Goal: Answer question/provide support

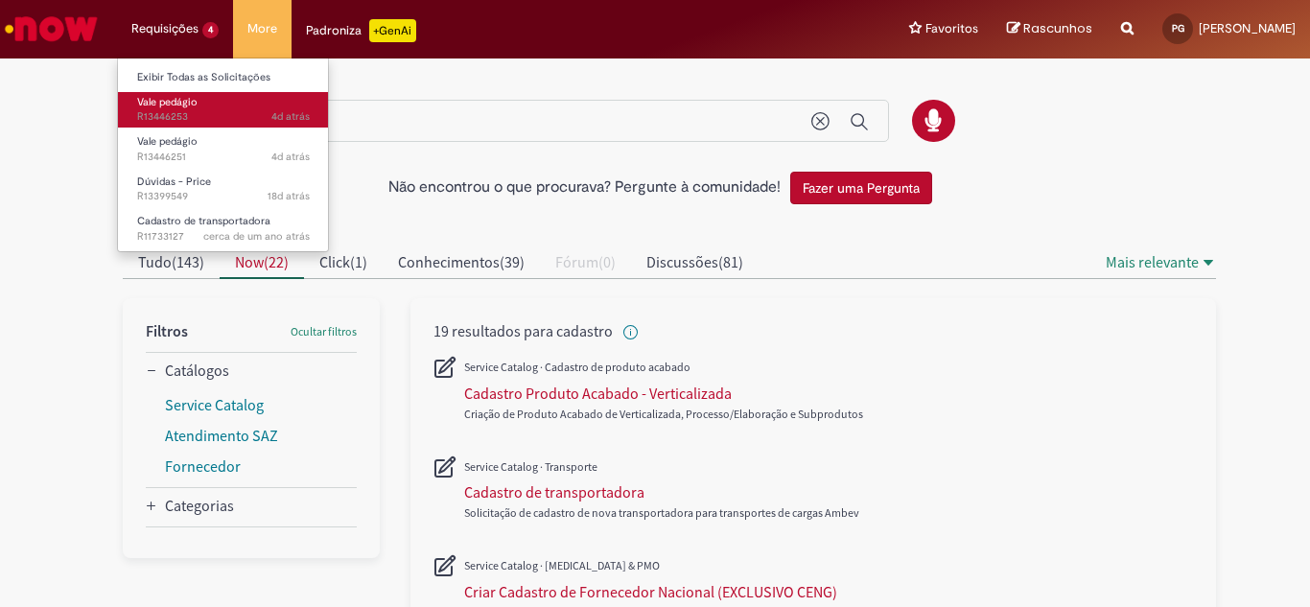
click at [193, 101] on span "Vale pedágio" at bounding box center [167, 102] width 60 height 14
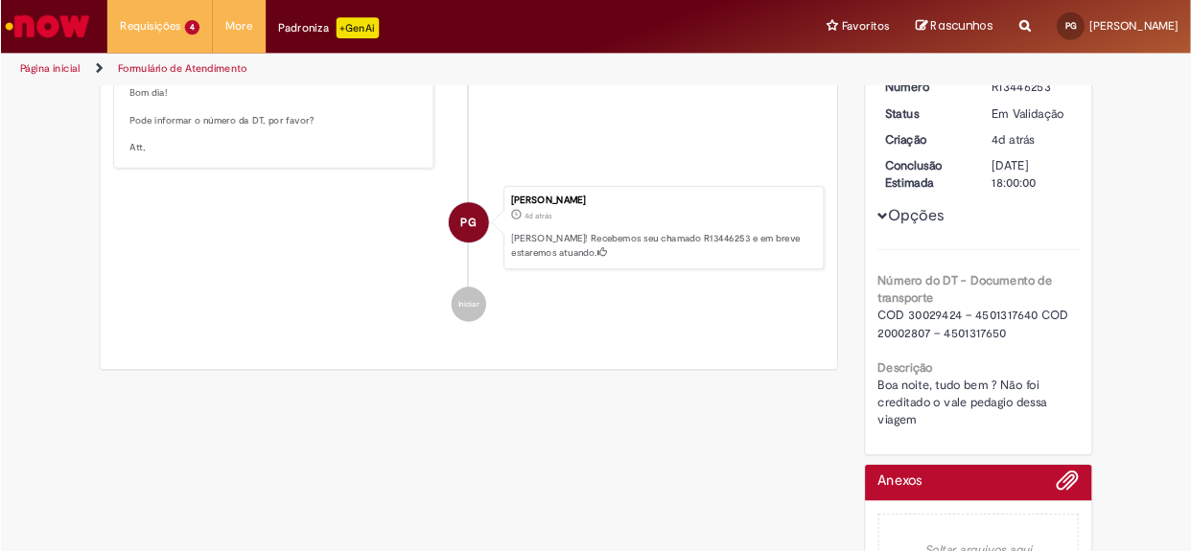
scroll to position [254, 0]
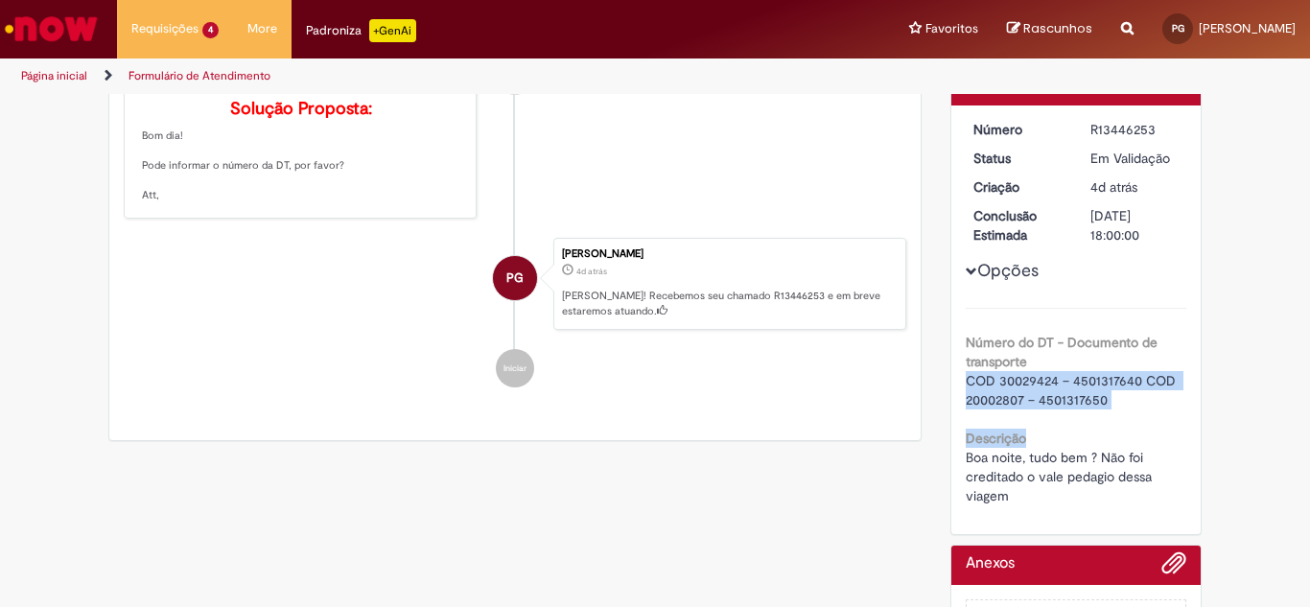
drag, startPoint x: 959, startPoint y: 380, endPoint x: 1101, endPoint y: 410, distance: 145.2
click at [1101, 410] on div "Número do DT - Documento de transporte COD 30029424 – 4501317640 COD 20002807 –…" at bounding box center [1077, 407] width 222 height 198
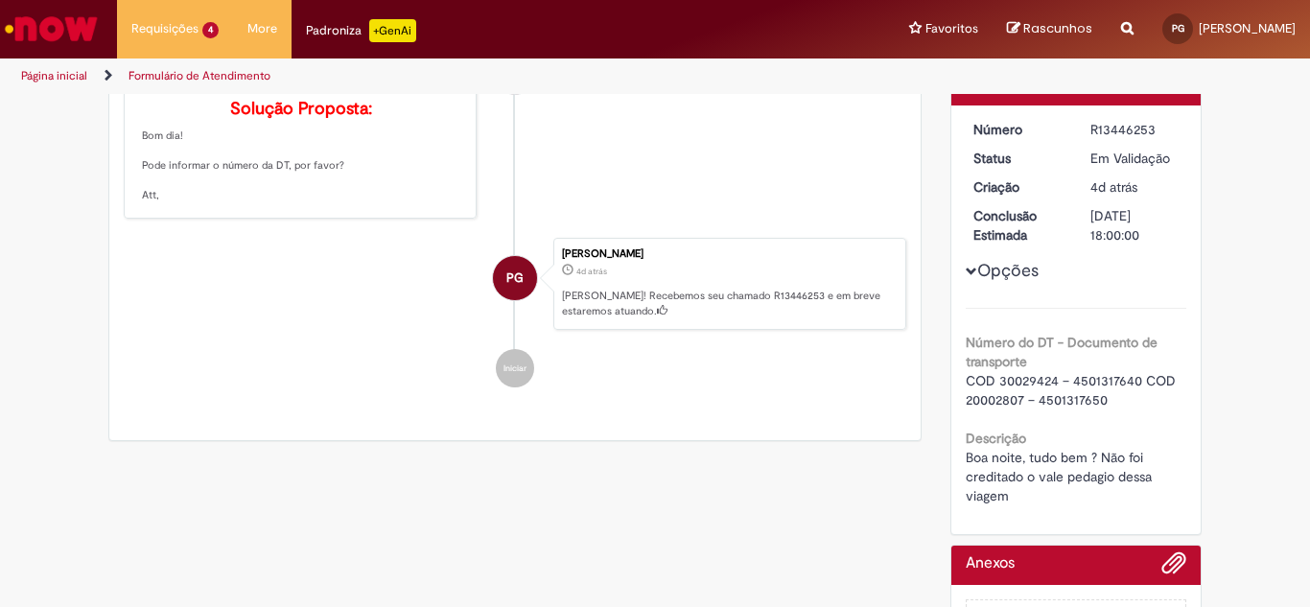
click at [1088, 422] on div "Número do DT - Documento de transporte COD 30029424 – 4501317640 COD 20002807 –…" at bounding box center [1077, 407] width 222 height 198
drag, startPoint x: 956, startPoint y: 380, endPoint x: 1104, endPoint y: 401, distance: 149.2
click at [1104, 401] on div "Número R13446253 Status Em [GEOGRAPHIC_DATA] Criação 4d atrás 4 dias atrás Conc…" at bounding box center [1076, 319] width 250 height 429
copy span "COD 30029424 – 4501317640 COD 20002807 – 4501317650"
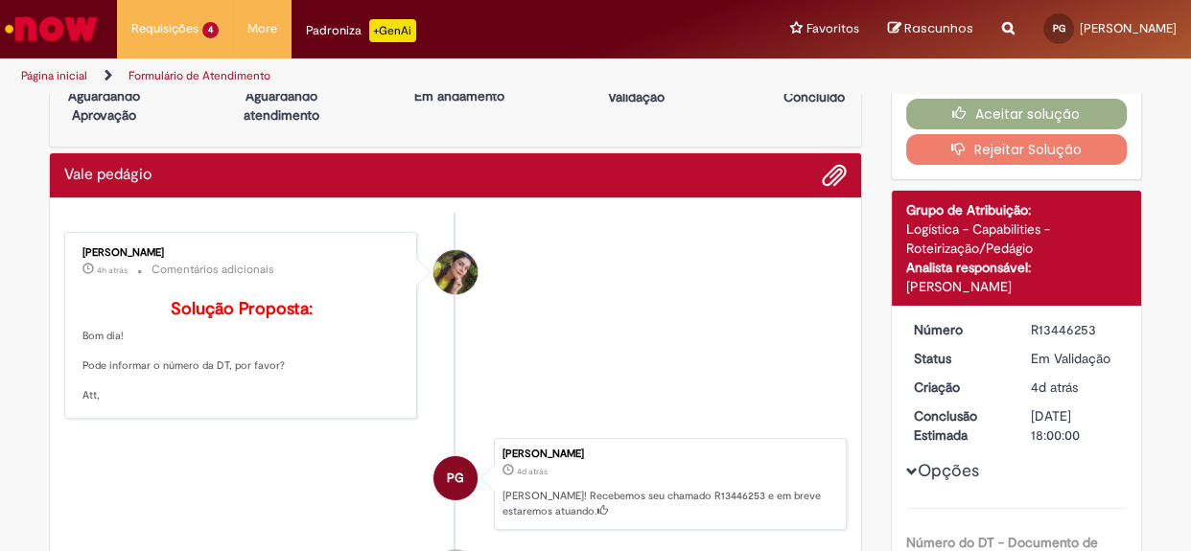
scroll to position [0, 0]
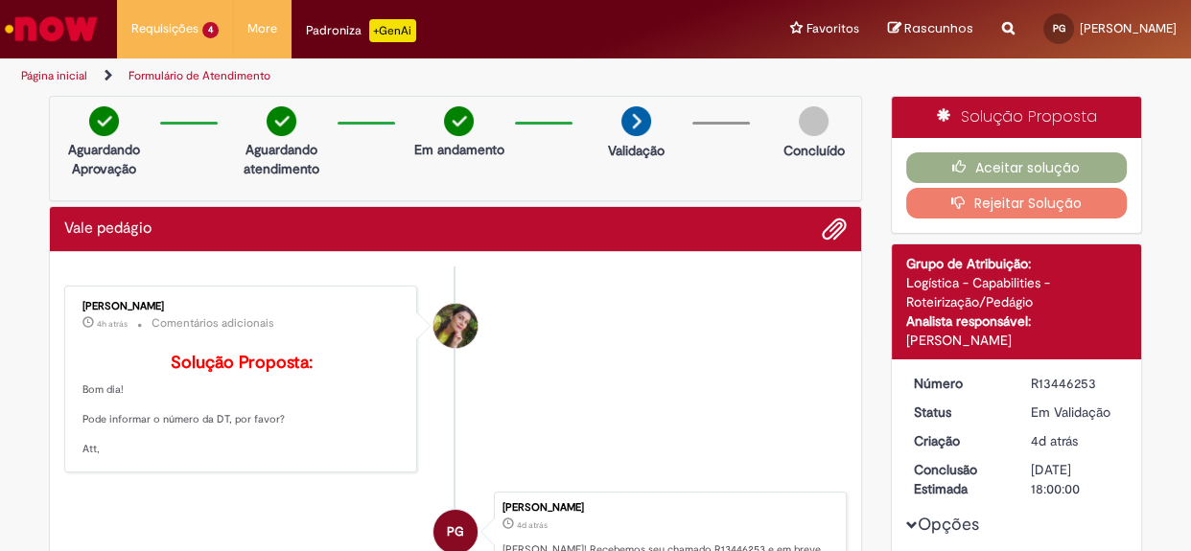
click at [238, 272] on ul "[PERSON_NAME] 4h atrás 4 horas atrás Comentários adicionais Solução Proposta: B…" at bounding box center [455, 464] width 783 height 394
click at [685, 312] on li "[PERSON_NAME] 4h atrás 4 horas atrás Comentários adicionais Solução Proposta: B…" at bounding box center [455, 379] width 783 height 187
click at [212, 336] on div "[PERSON_NAME] 4h atrás 4 horas atrás Comentários adicionais Solução Proposta: B…" at bounding box center [240, 380] width 341 height 176
click at [201, 370] on b "Solução Proposta:" at bounding box center [242, 363] width 142 height 22
click at [171, 355] on b "Solução Proposta:" at bounding box center [242, 363] width 142 height 22
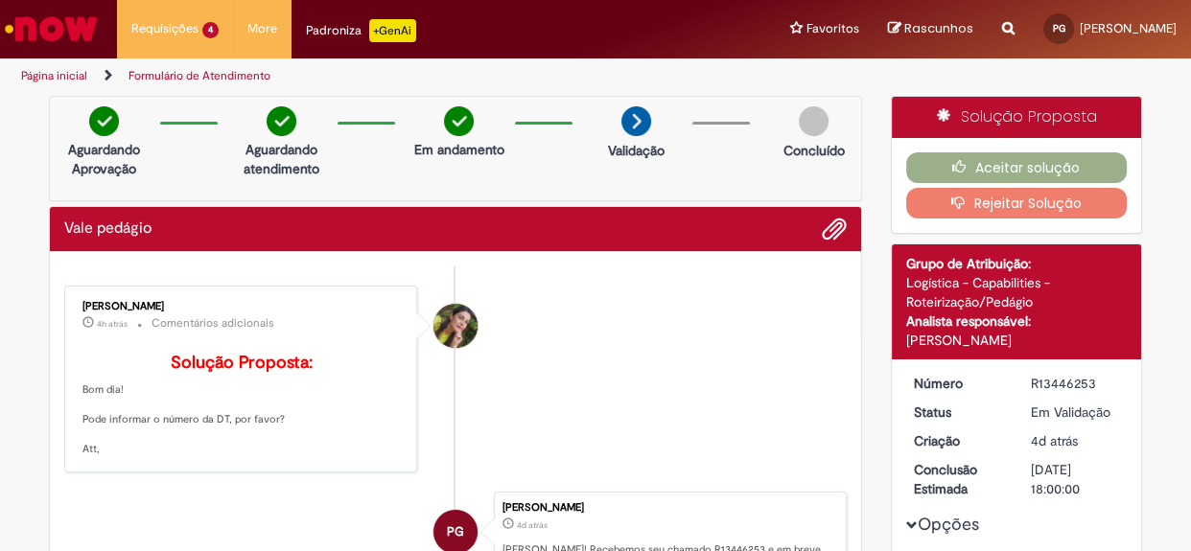
click at [82, 317] on span "Histórico de tíquete" at bounding box center [88, 323] width 12 height 12
click at [82, 321] on span "Histórico de tíquete" at bounding box center [88, 323] width 12 height 12
click at [215, 319] on small "Comentários adicionais" at bounding box center [213, 324] width 123 height 16
click at [503, 333] on li "[PERSON_NAME] 4h atrás 4 horas atrás Comentários adicionais Solução Proposta: B…" at bounding box center [455, 379] width 783 height 187
click at [839, 227] on button "Adicionar anexos" at bounding box center [834, 229] width 25 height 25
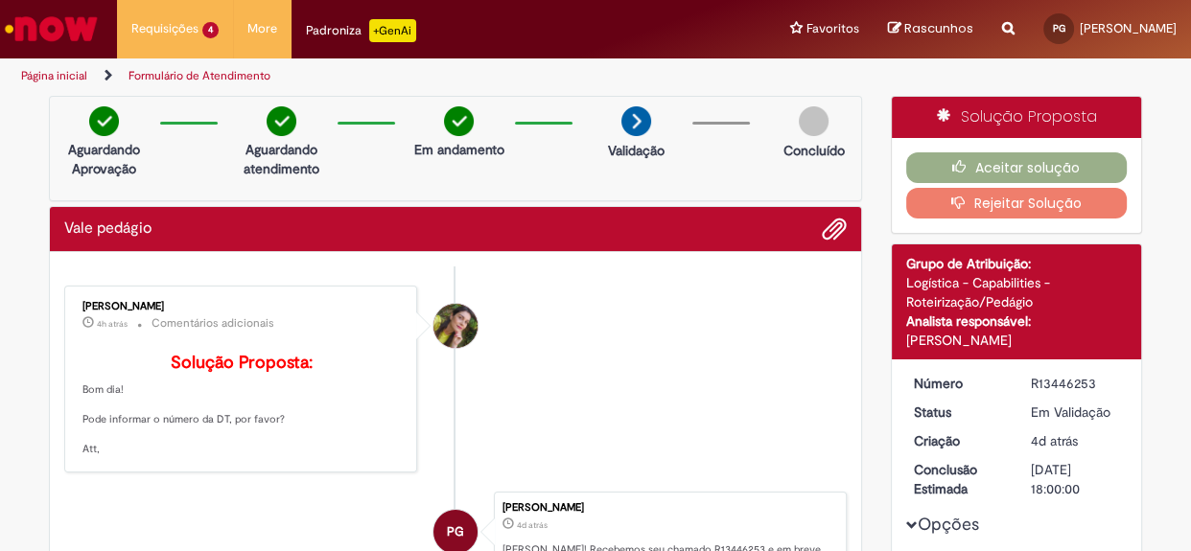
click at [294, 359] on b "Solução Proposta:" at bounding box center [242, 363] width 142 height 22
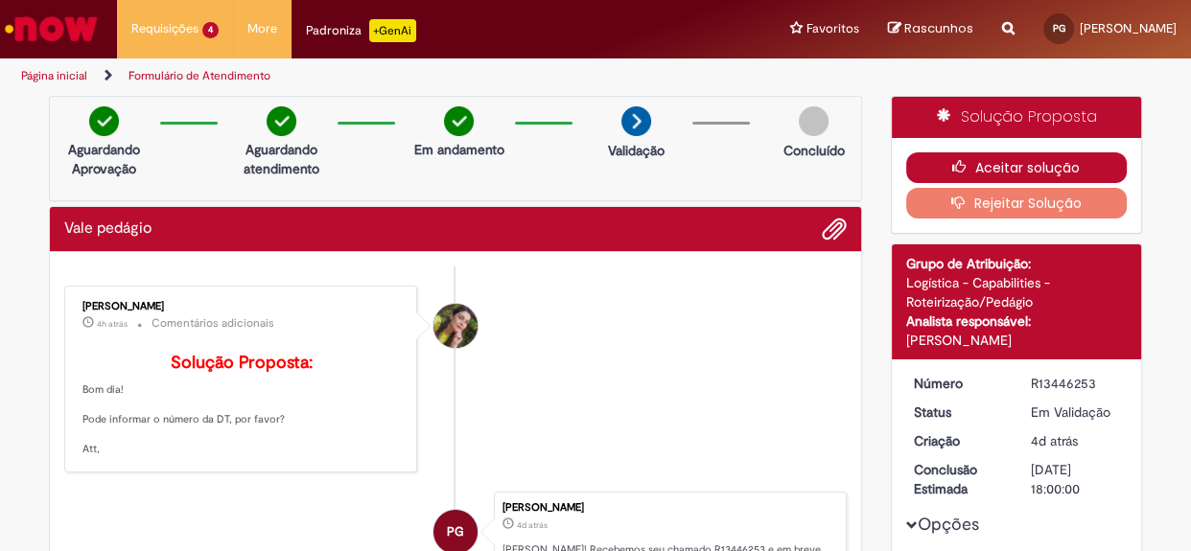
click at [1001, 168] on button "Aceitar solução" at bounding box center [1017, 167] width 222 height 31
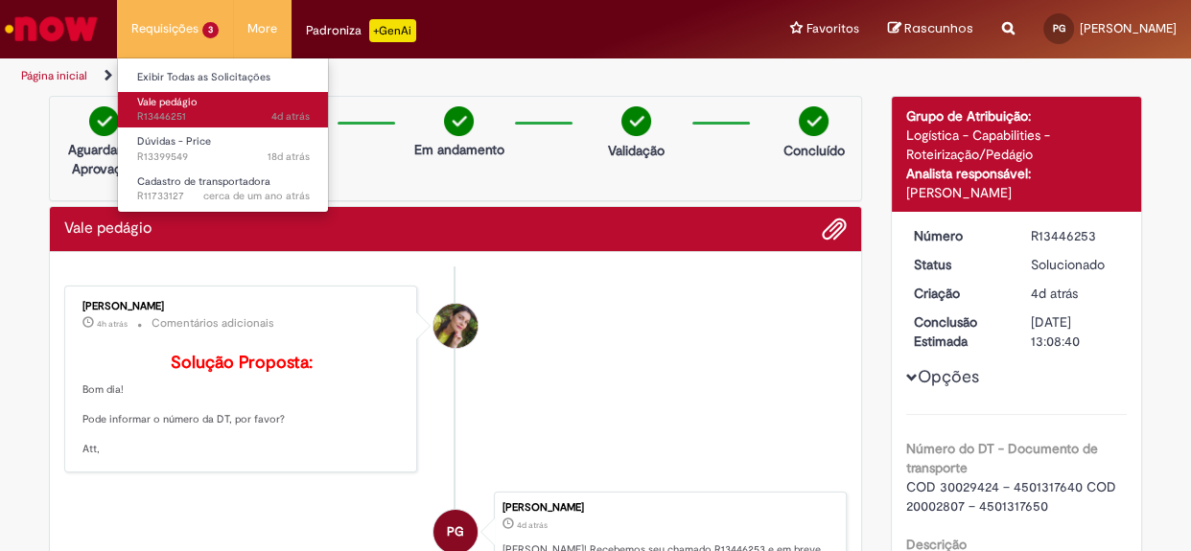
click at [199, 114] on span "4d atrás 4 dias atrás R13446251" at bounding box center [223, 116] width 173 height 15
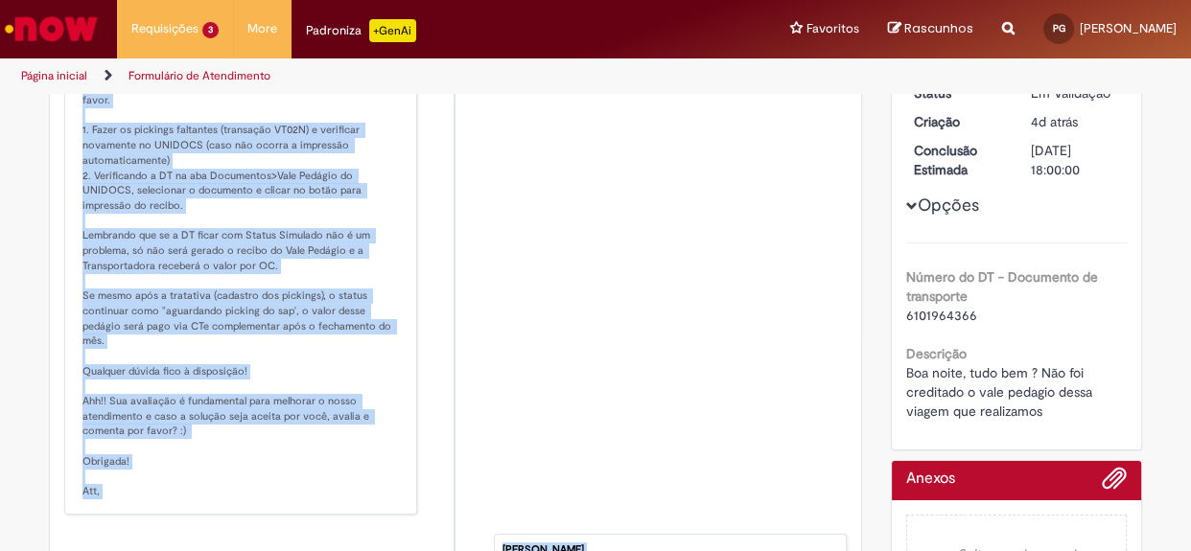
scroll to position [566, 0]
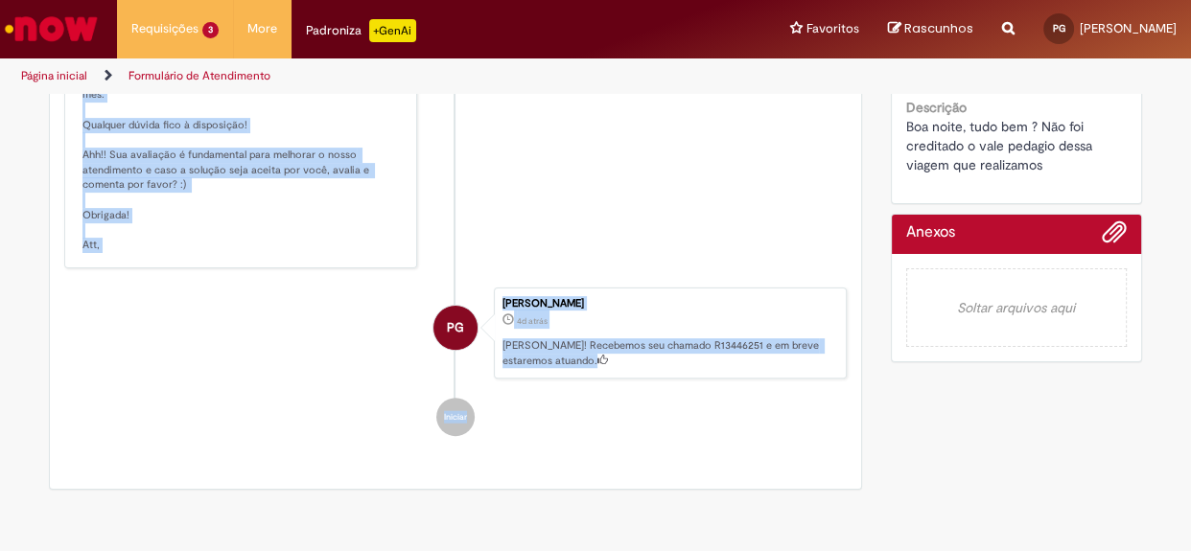
drag, startPoint x: 72, startPoint y: 153, endPoint x: 177, endPoint y: 254, distance: 145.8
copy p "Olá! O vale pedágio para o DT informado está com alguns passos (pickings) do SA…"
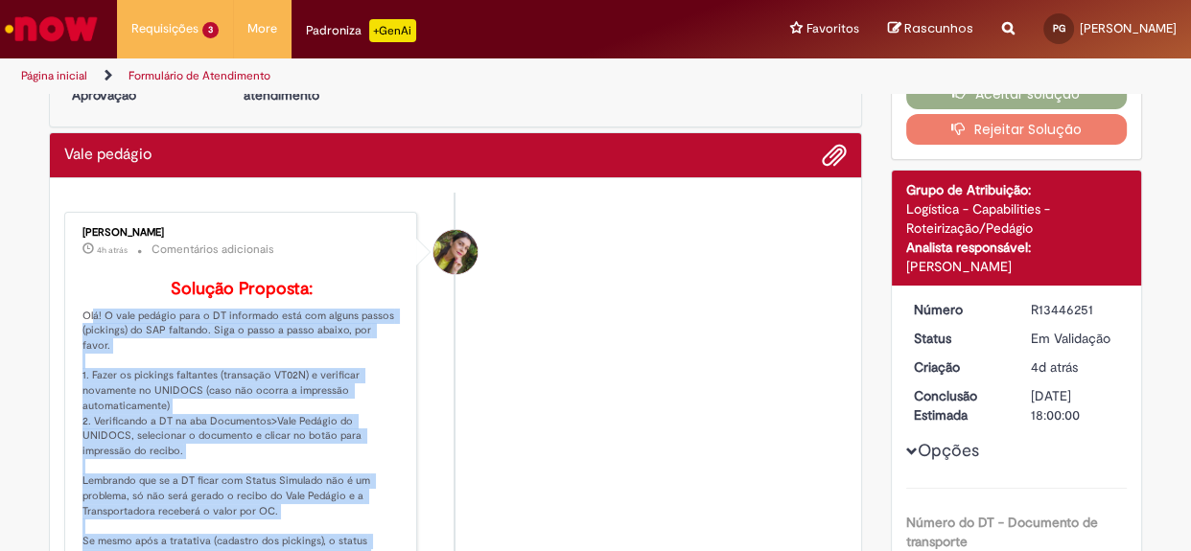
scroll to position [0, 0]
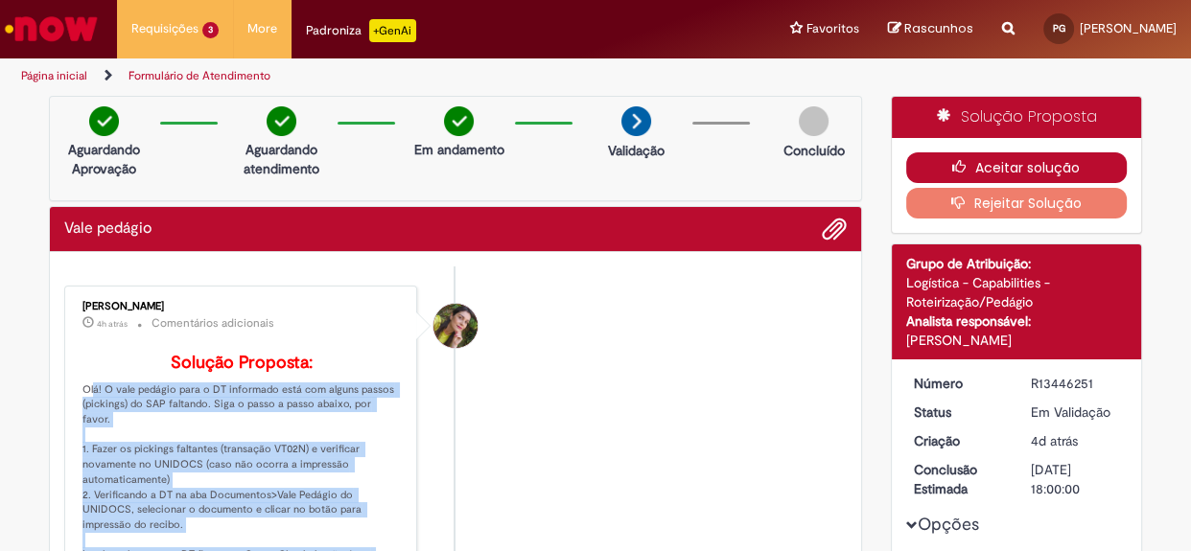
click at [957, 162] on icon "button" at bounding box center [963, 166] width 23 height 13
